Goal: Find specific fact: Find specific fact

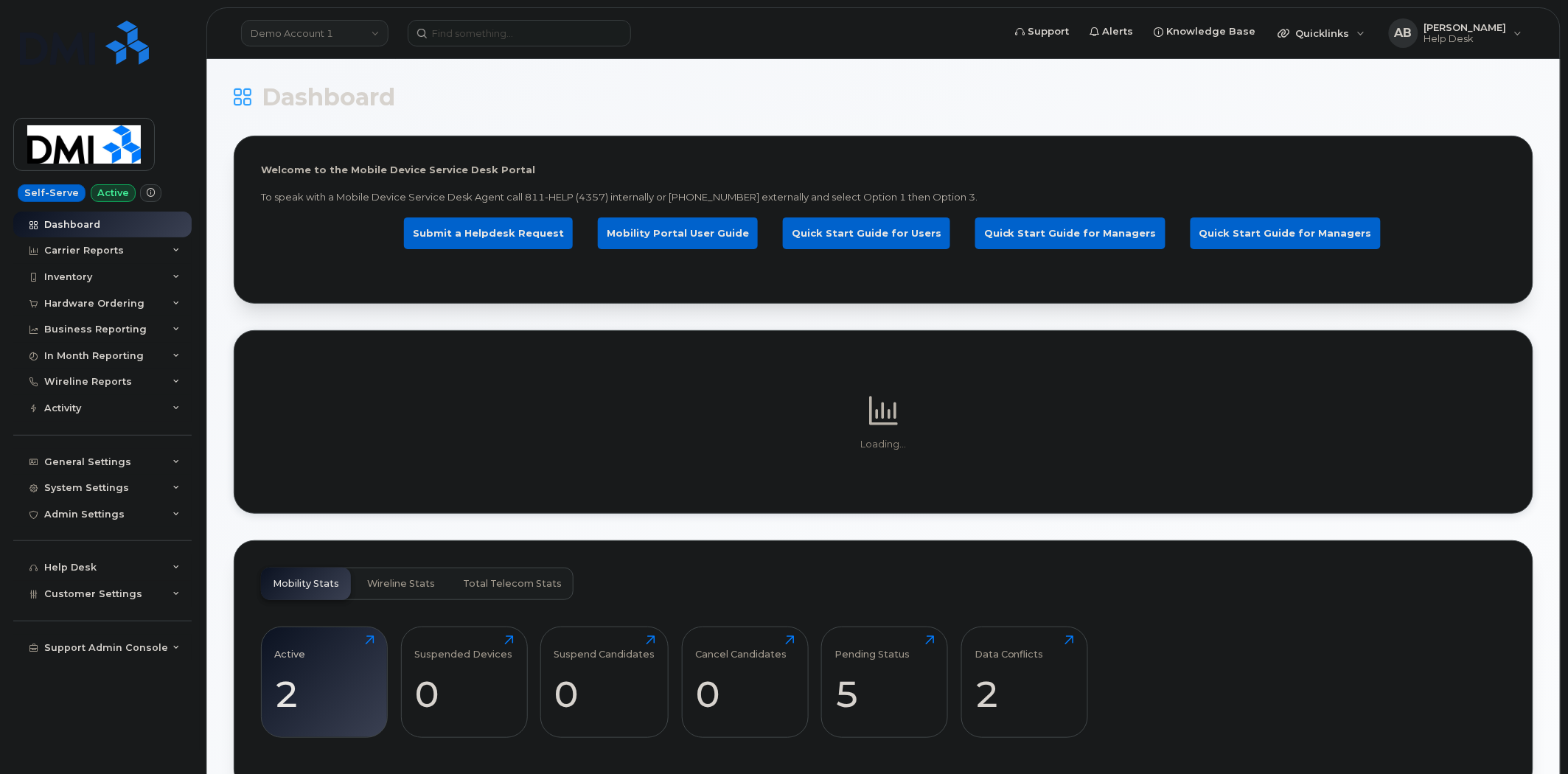
click at [349, 20] on link "Demo Account 1" at bounding box center [315, 33] width 147 height 27
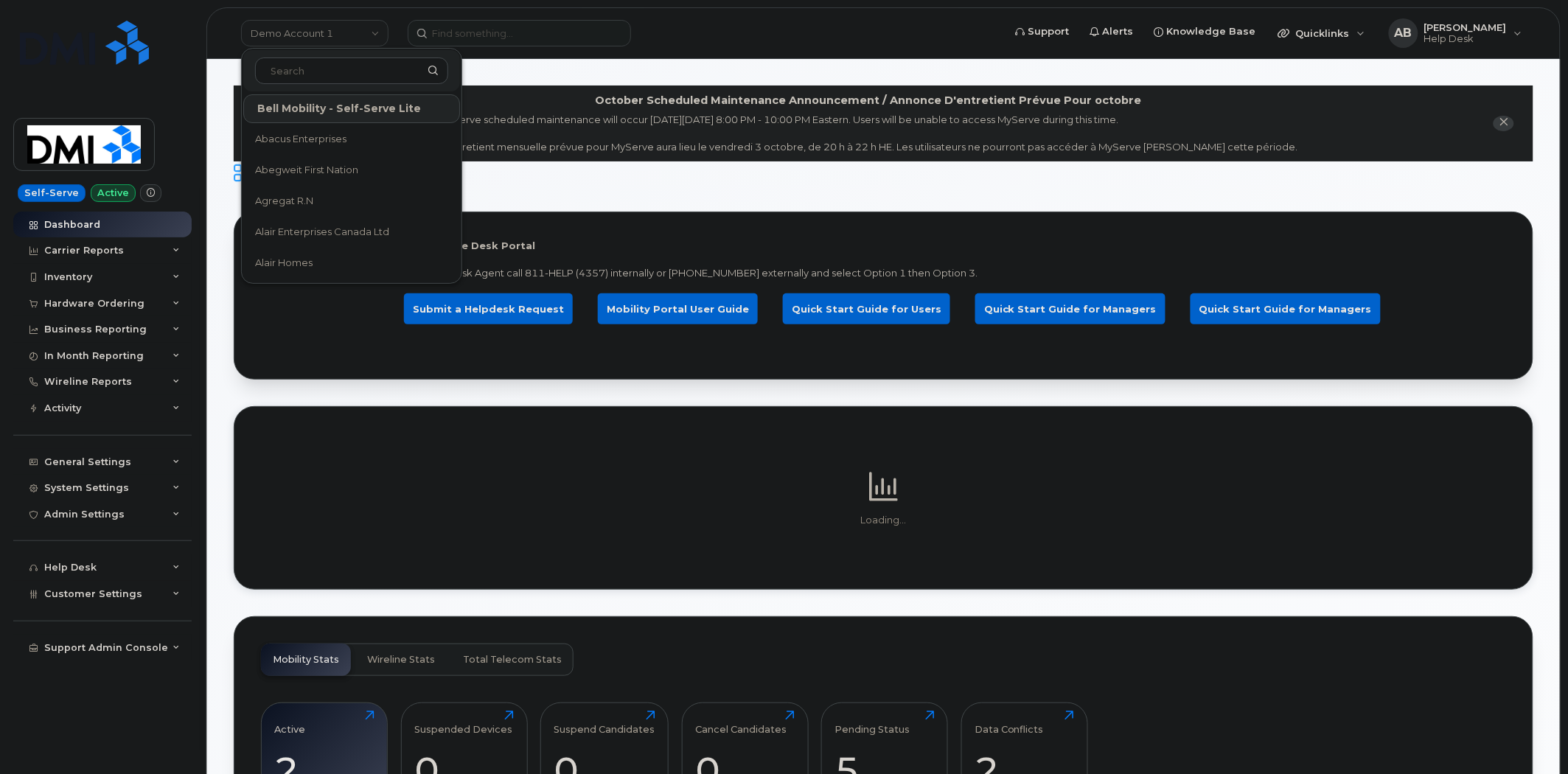
click at [299, 71] on input at bounding box center [352, 71] width 193 height 27
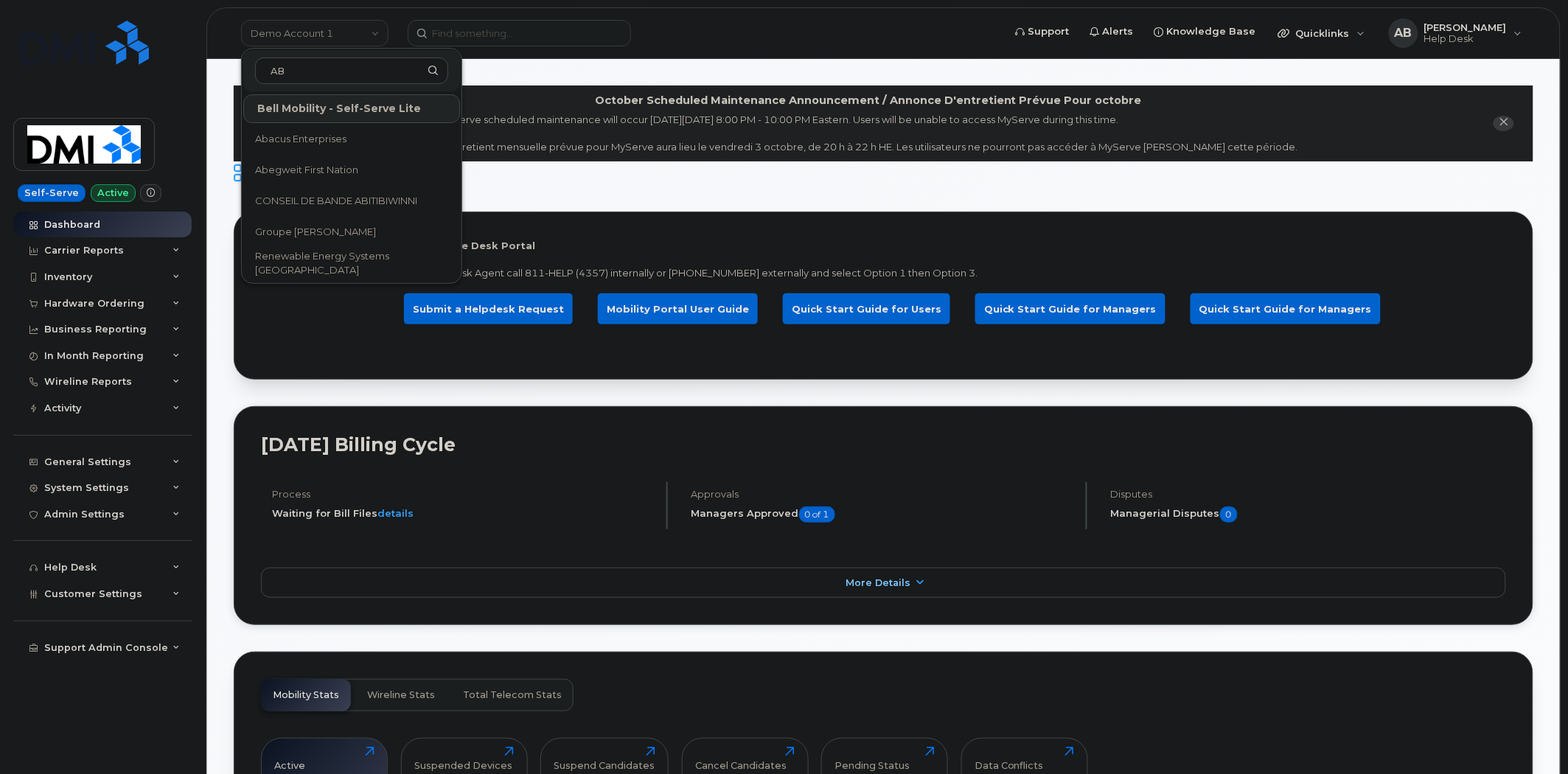
type input "ABM"
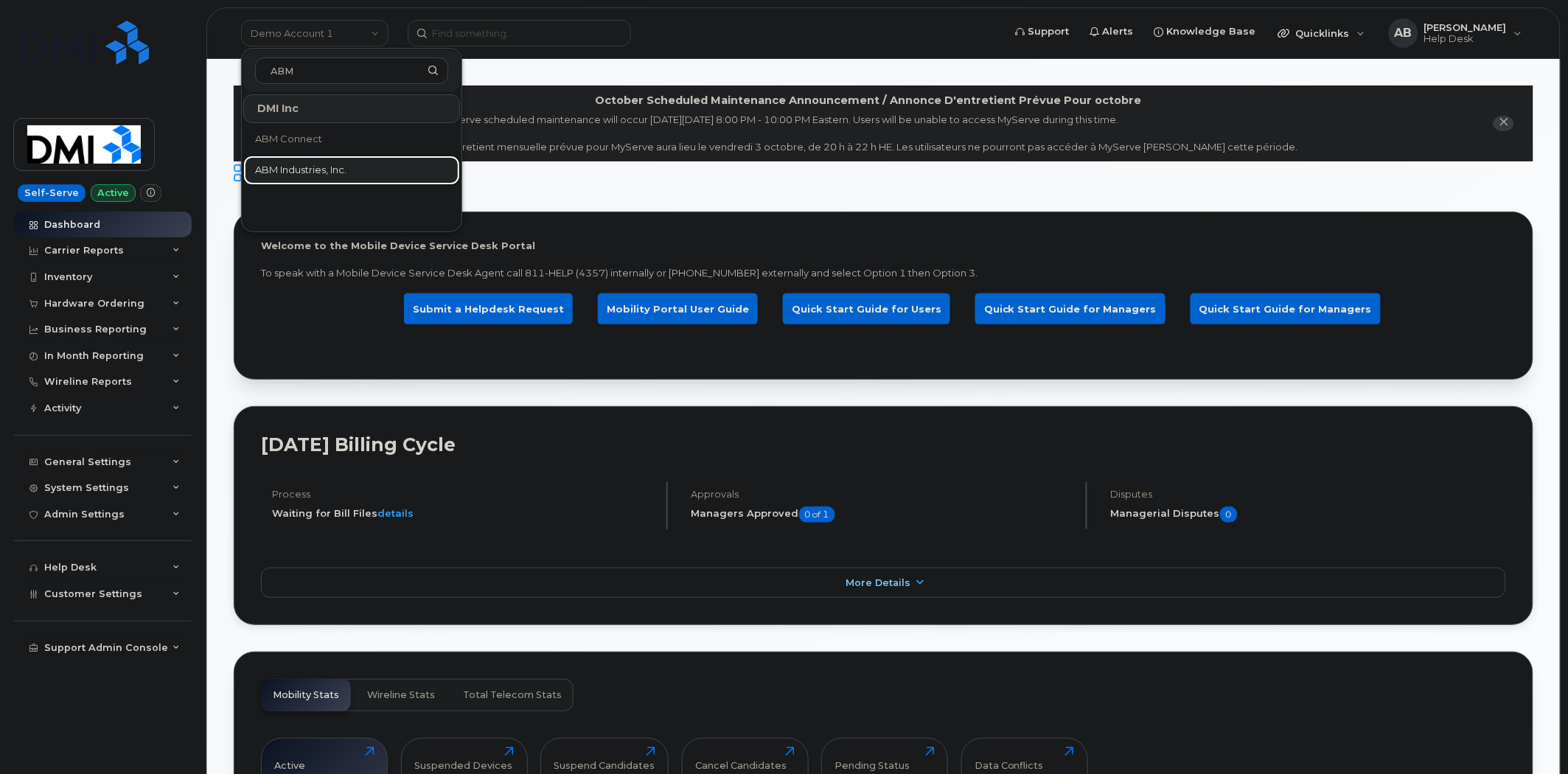
click at [321, 165] on span "ABM Industries, Inc." at bounding box center [301, 170] width 91 height 15
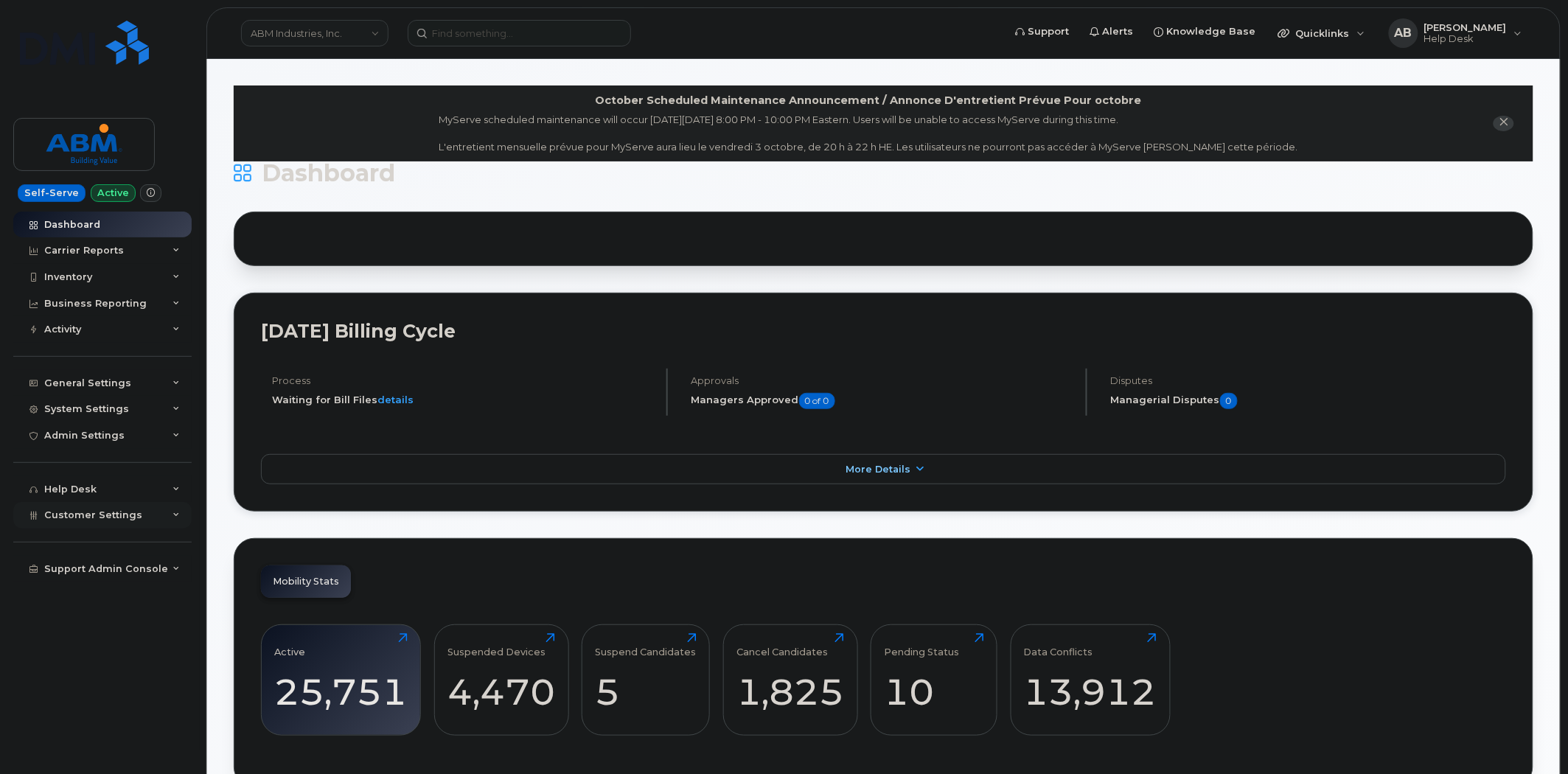
click at [170, 510] on div "Customer Settings" at bounding box center [102, 515] width 178 height 27
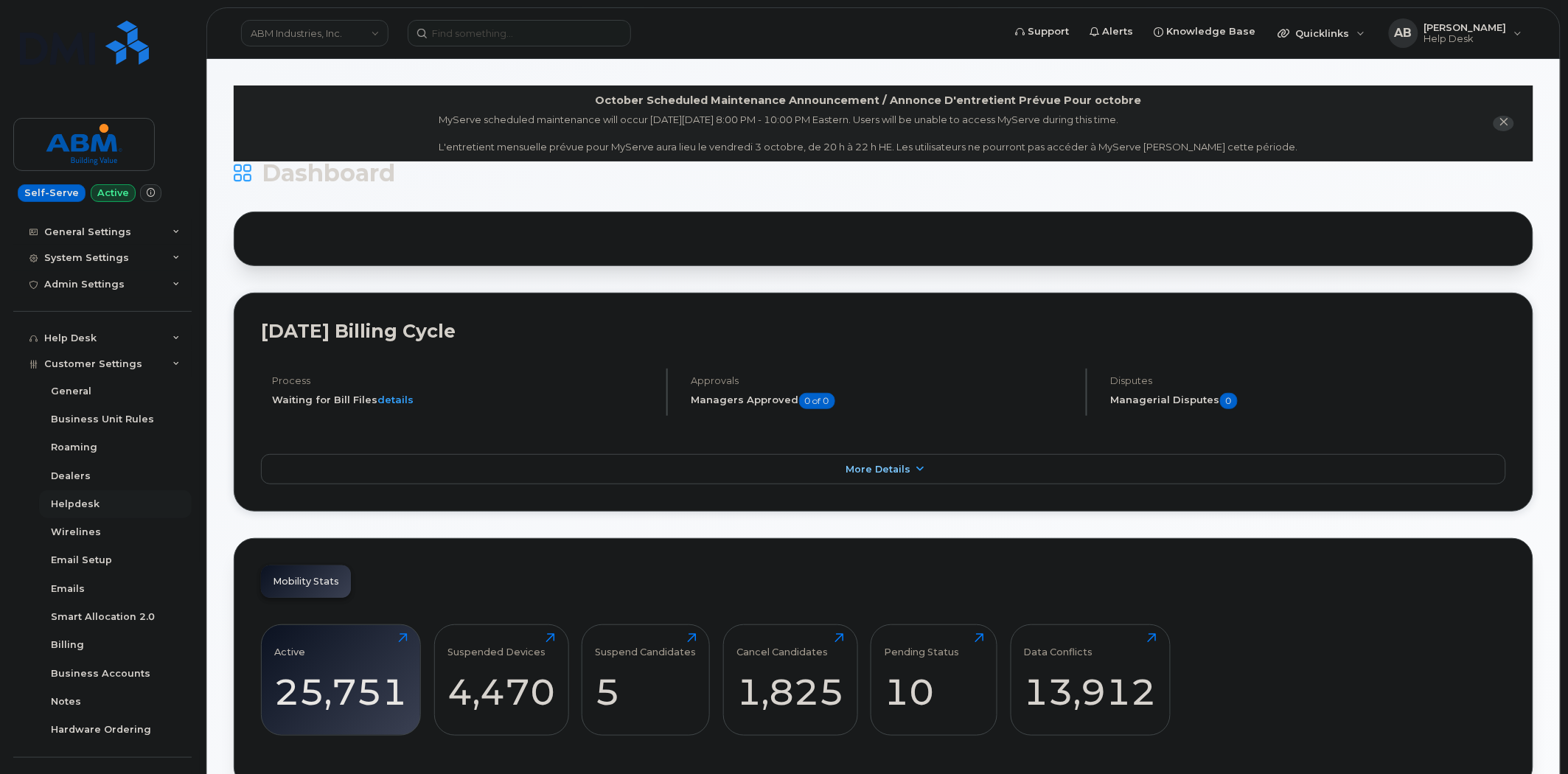
scroll to position [164, 0]
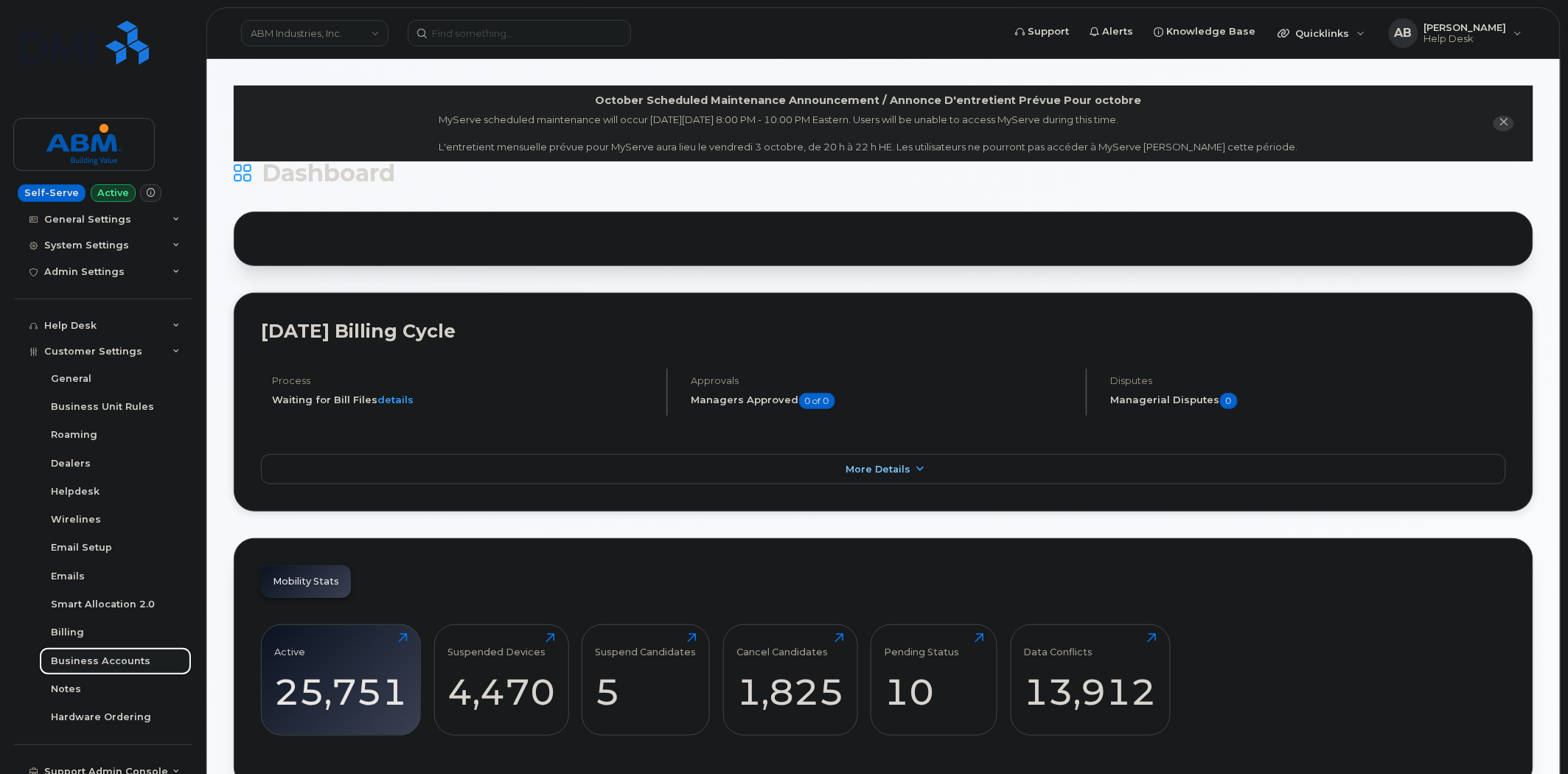
click at [119, 664] on div "Business Accounts" at bounding box center [100, 661] width 99 height 13
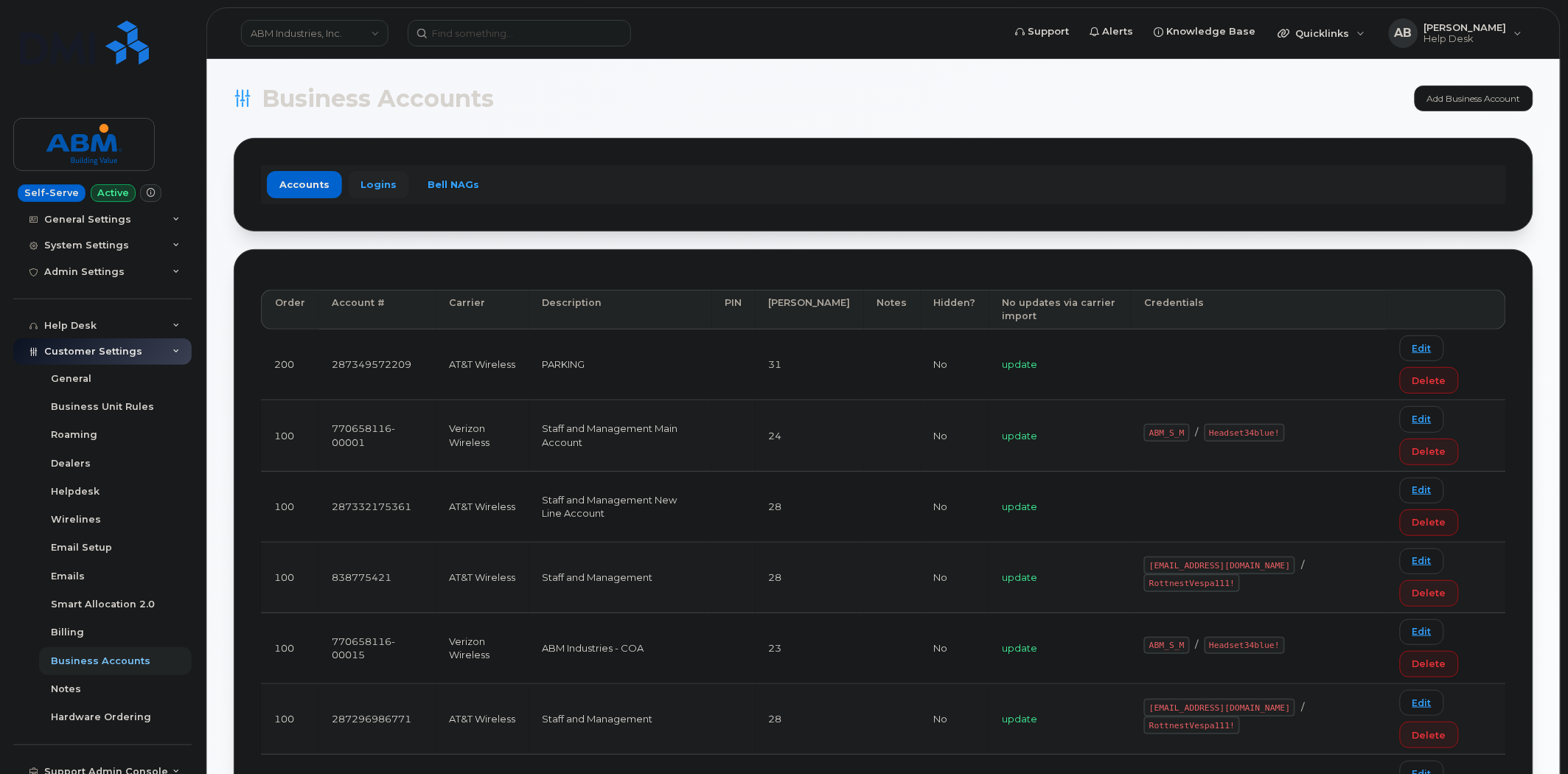
click at [367, 190] on link "Logins" at bounding box center [378, 184] width 61 height 27
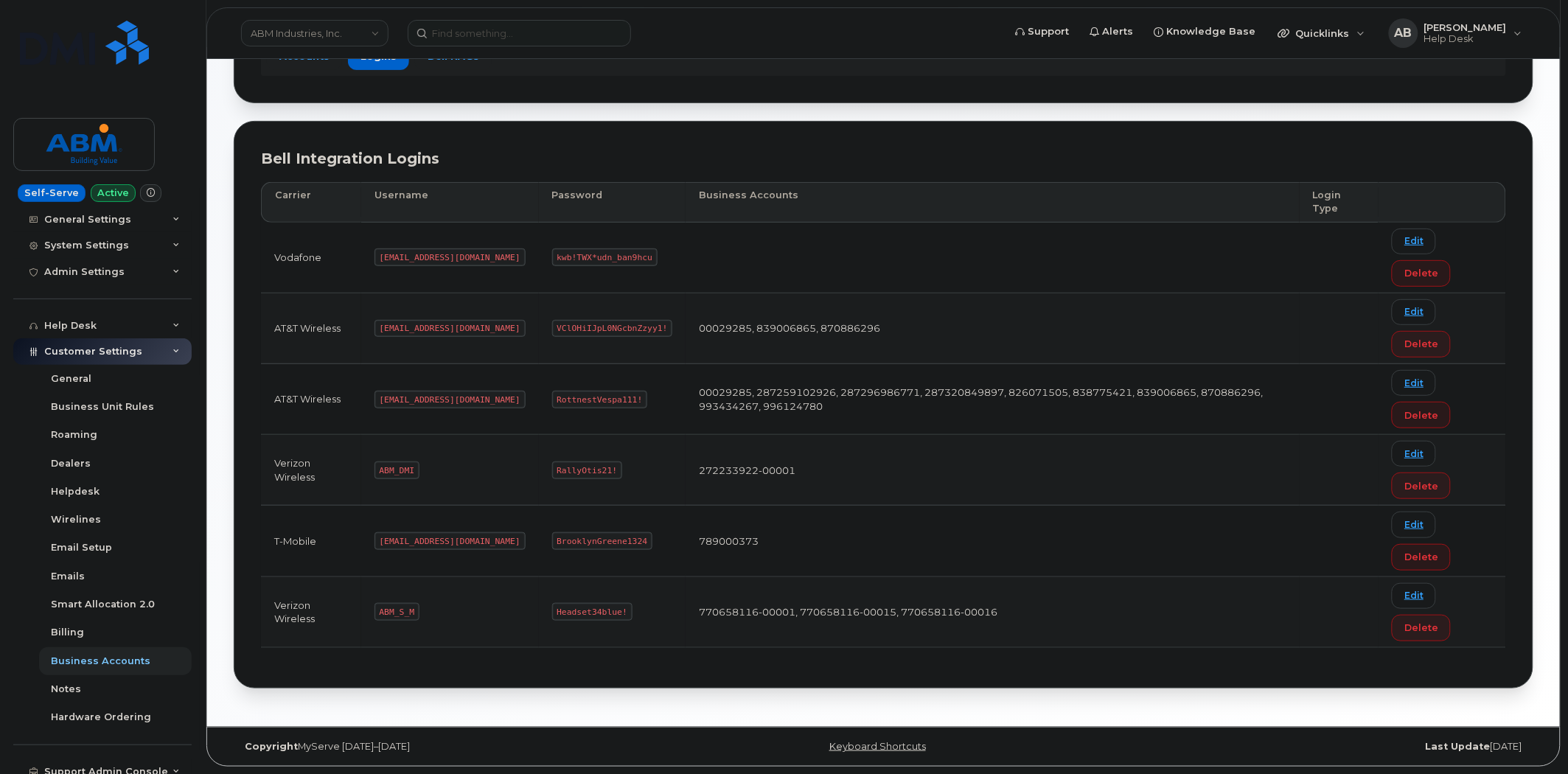
scroll to position [130, 0]
drag, startPoint x: 440, startPoint y: 398, endPoint x: 380, endPoint y: 396, distance: 60.0
click at [380, 396] on code "abm@dminc.com" at bounding box center [450, 399] width 151 height 18
copy code "abm@dminc.com"
drag, startPoint x: 581, startPoint y: 395, endPoint x: 505, endPoint y: 388, distance: 76.3
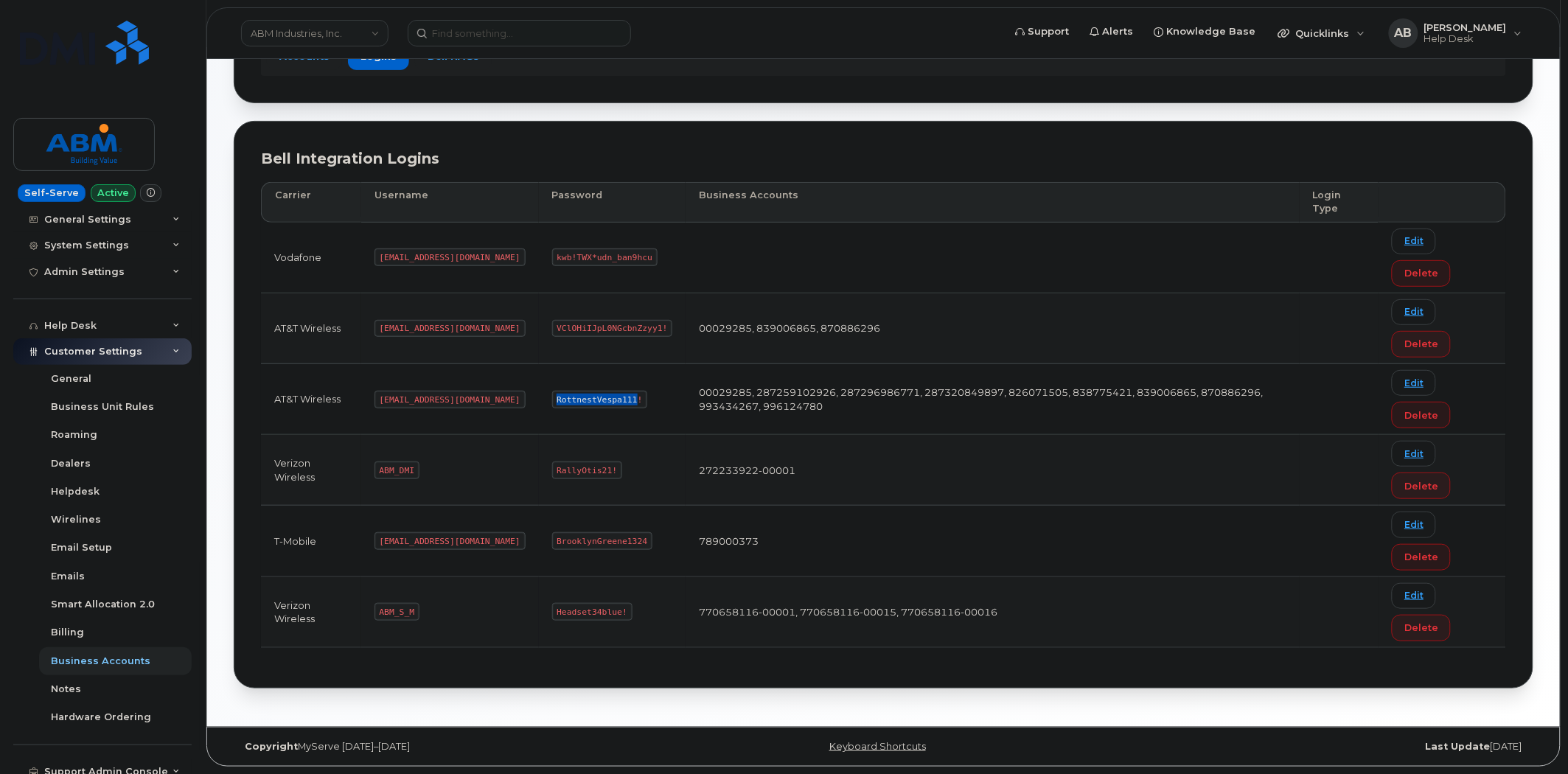
click at [539, 388] on td "RottnestVespa111!" at bounding box center [612, 400] width 147 height 71
click at [584, 404] on code "RottnestVespa111!" at bounding box center [600, 399] width 96 height 18
drag, startPoint x: 584, startPoint y: 395, endPoint x: 504, endPoint y: 393, distance: 80.0
click at [553, 393] on code "RottnestVespa111!" at bounding box center [600, 399] width 96 height 18
copy code "RottnestVespa111!"
